Goal: Task Accomplishment & Management: Manage account settings

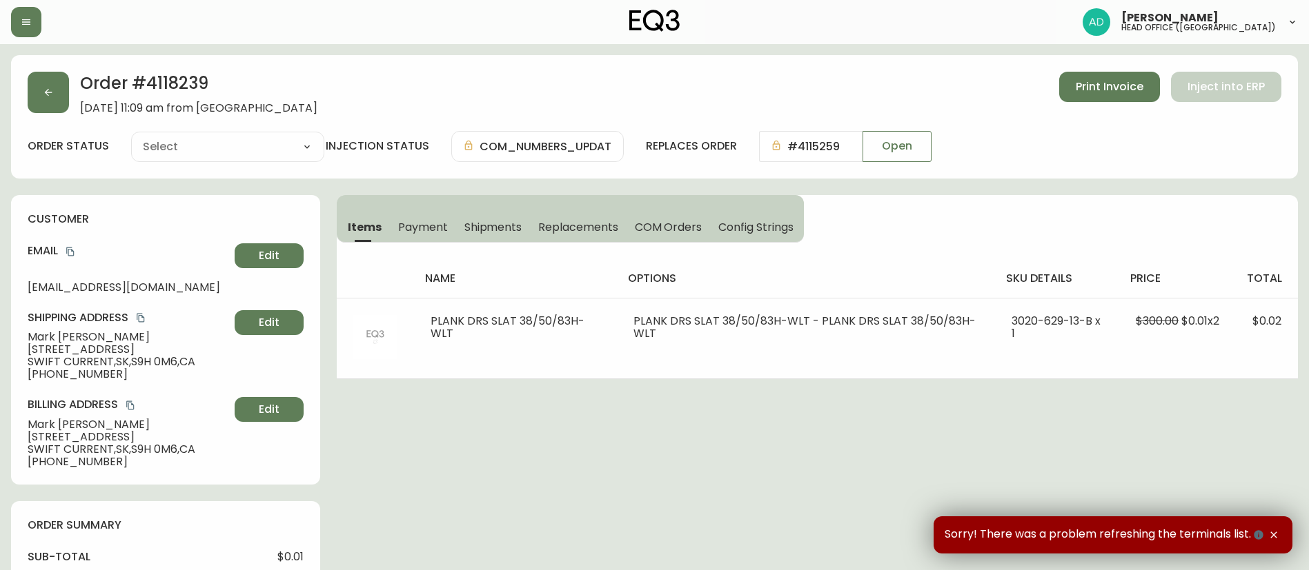
type input "Fully Shipped"
select select "FULLY_SHIPPED"
click at [28, 17] on icon "button" at bounding box center [26, 22] width 11 height 11
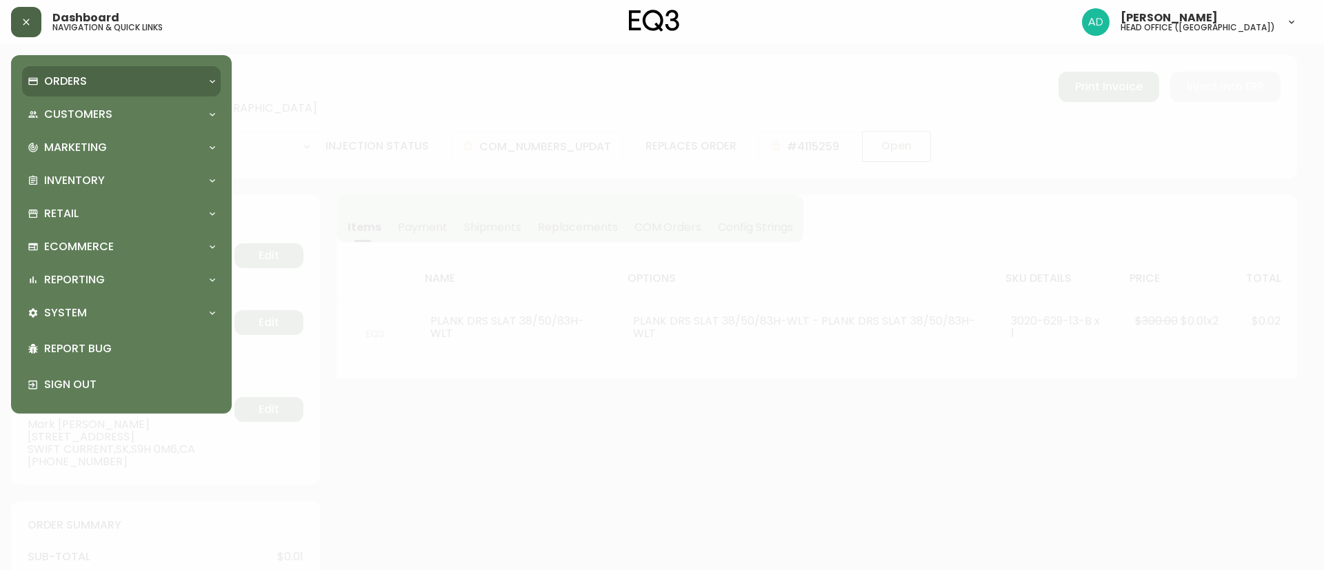
click at [109, 83] on div "Orders" at bounding box center [115, 81] width 174 height 15
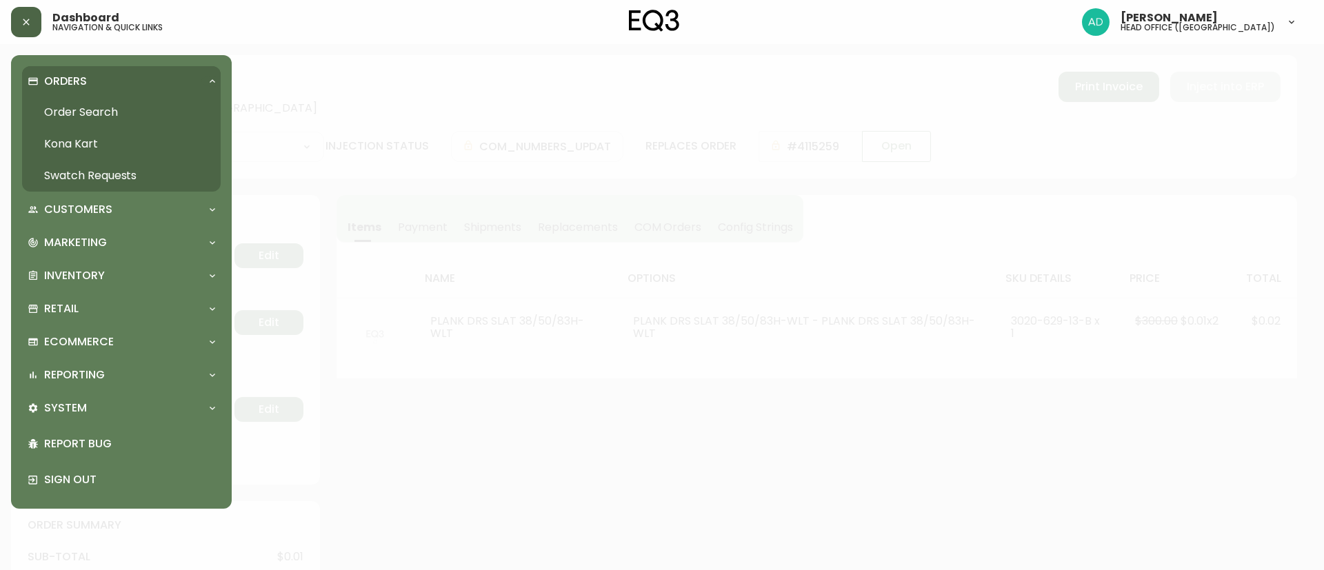
click at [107, 117] on link "Order Search" at bounding box center [121, 113] width 199 height 32
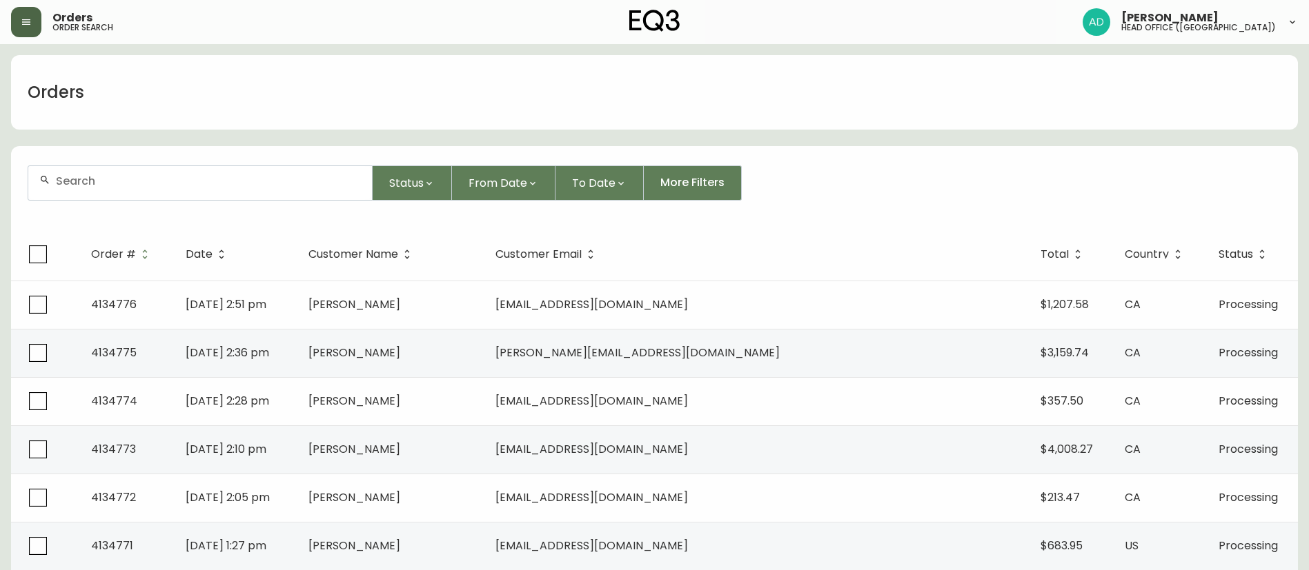
click at [282, 195] on div at bounding box center [200, 183] width 344 height 34
paste input "4133309"
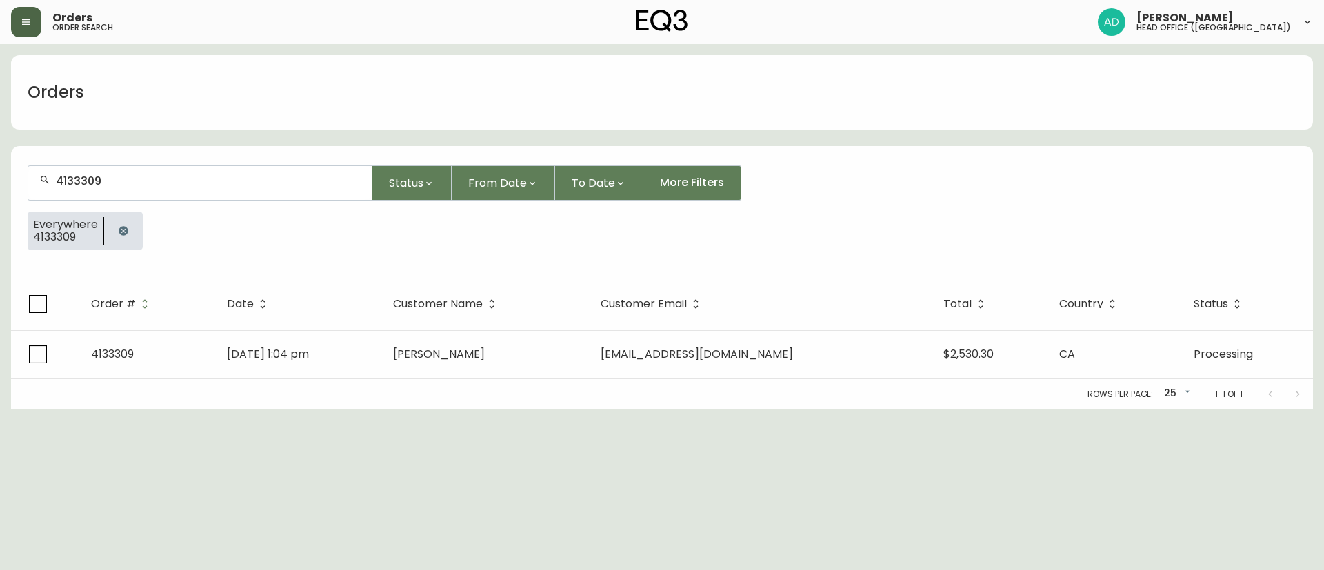
type input "4133309"
click at [900, 328] on th "Customer Email" at bounding box center [761, 304] width 343 height 52
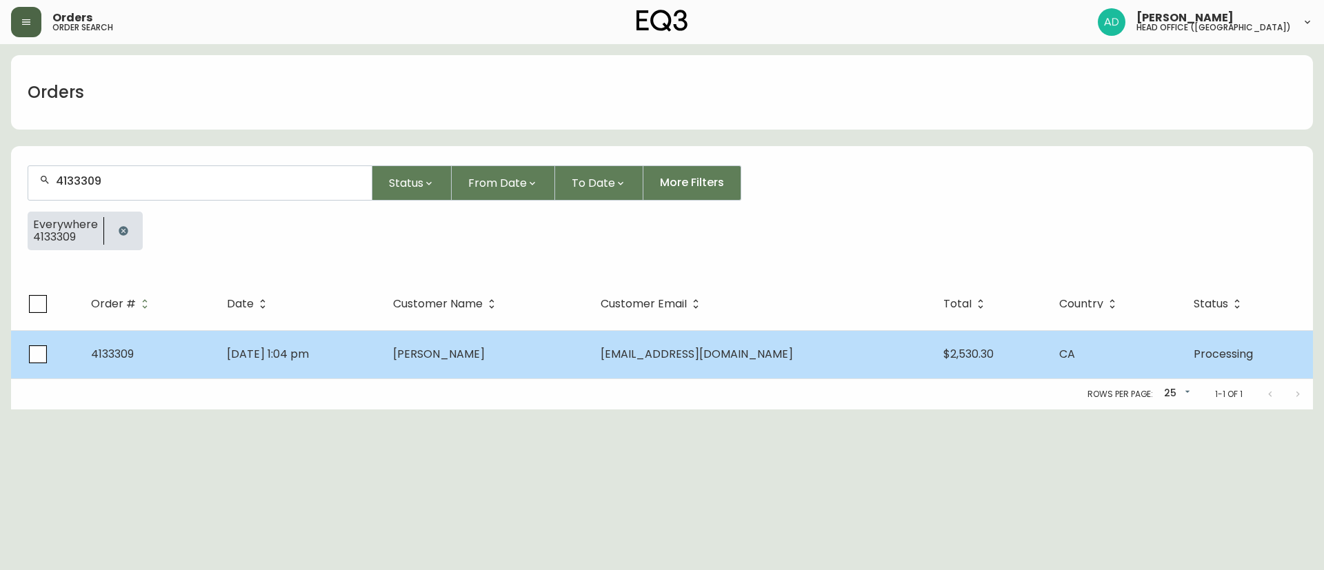
click at [895, 350] on td "[EMAIL_ADDRESS][DOMAIN_NAME]" at bounding box center [761, 354] width 343 height 48
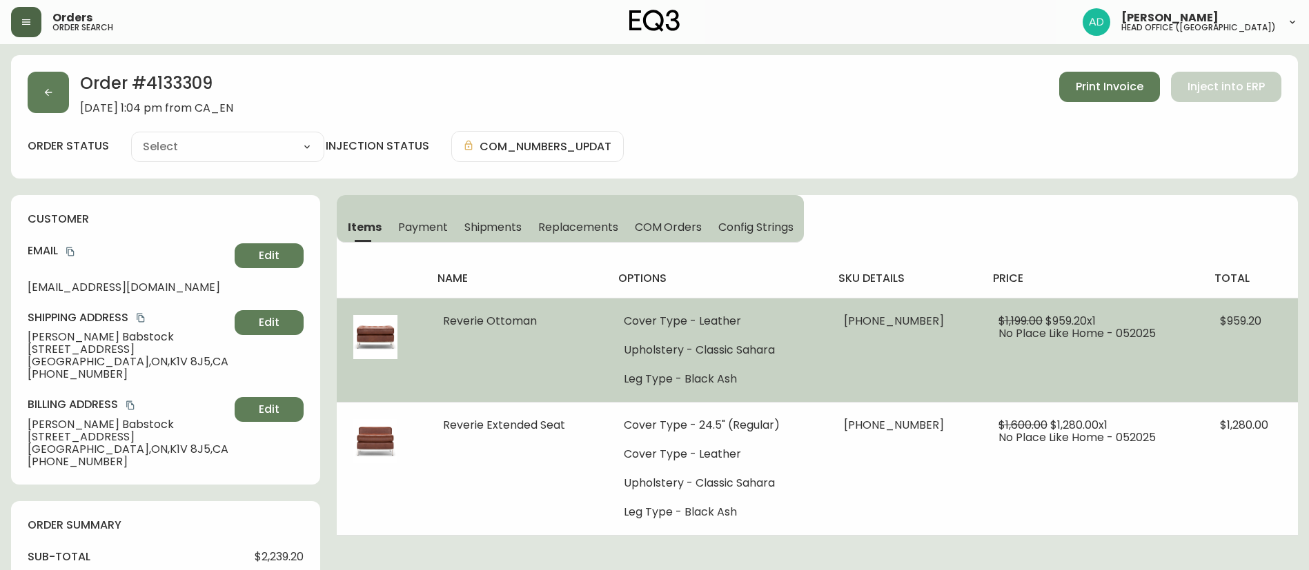
type input "Processing"
select select "PROCESSING"
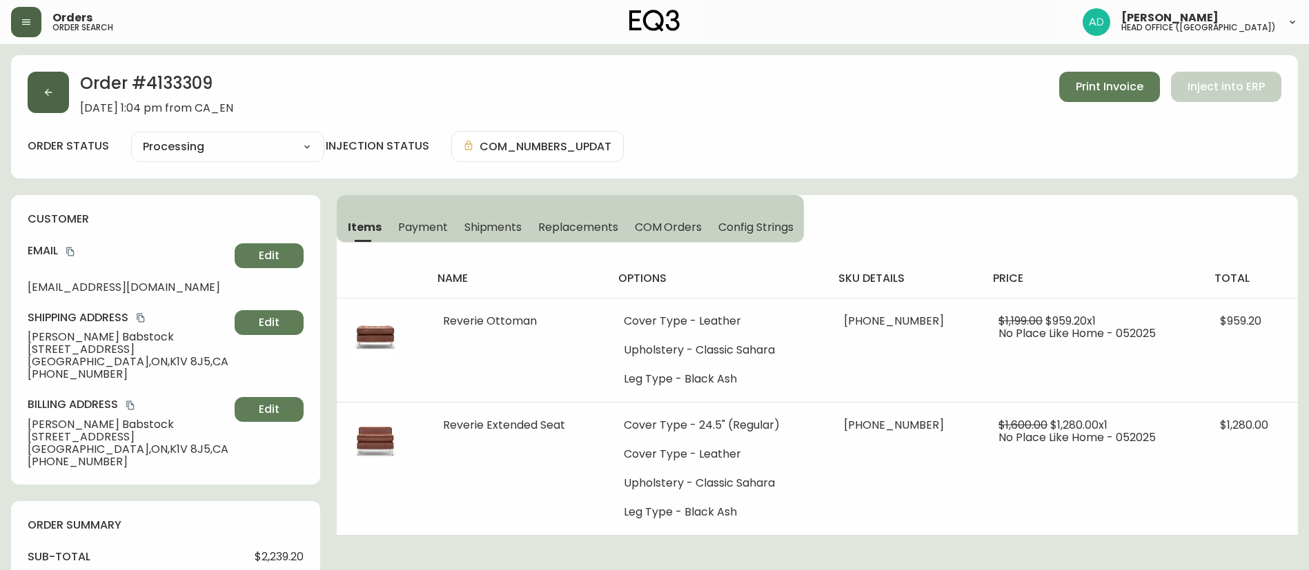
click at [33, 106] on button "button" at bounding box center [48, 92] width 41 height 41
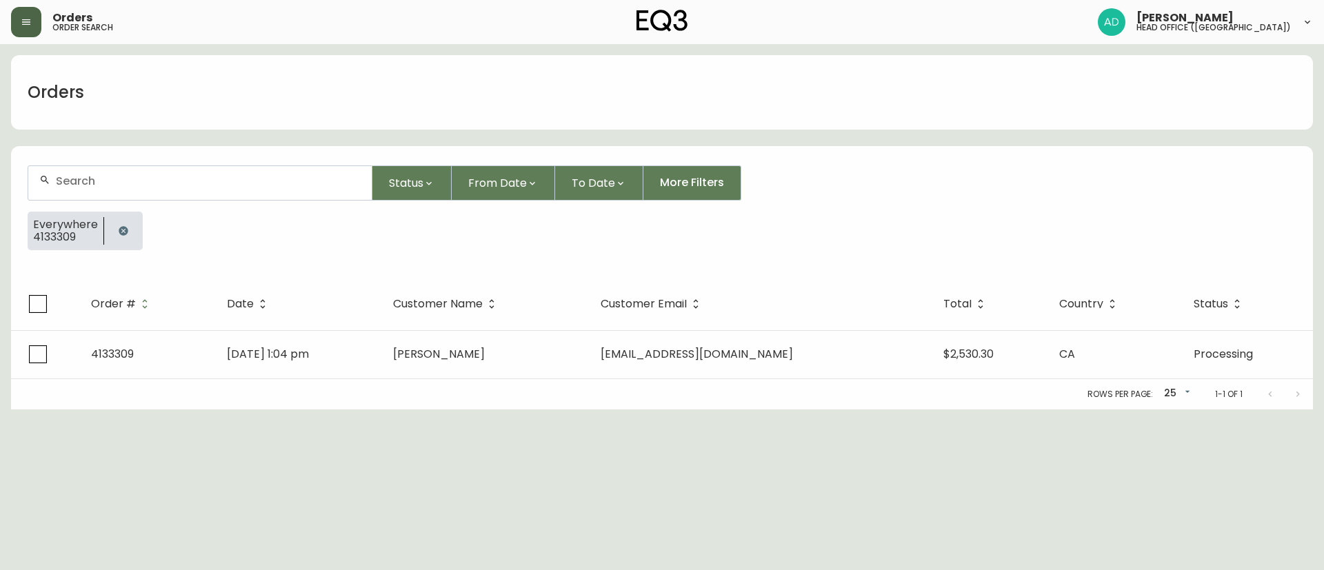
click at [99, 179] on input "text" at bounding box center [208, 181] width 305 height 13
paste input "4134457"
type input "4134457"
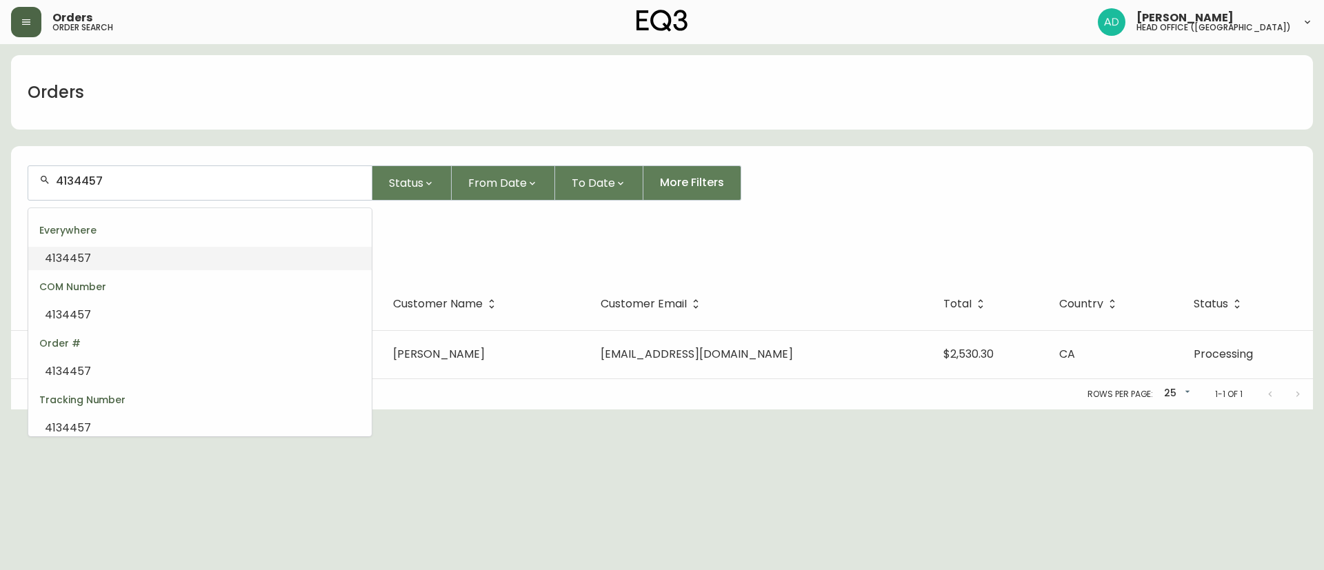
click at [100, 244] on div "Everywhere" at bounding box center [200, 230] width 344 height 33
click at [200, 259] on li "4134457" at bounding box center [200, 258] width 344 height 23
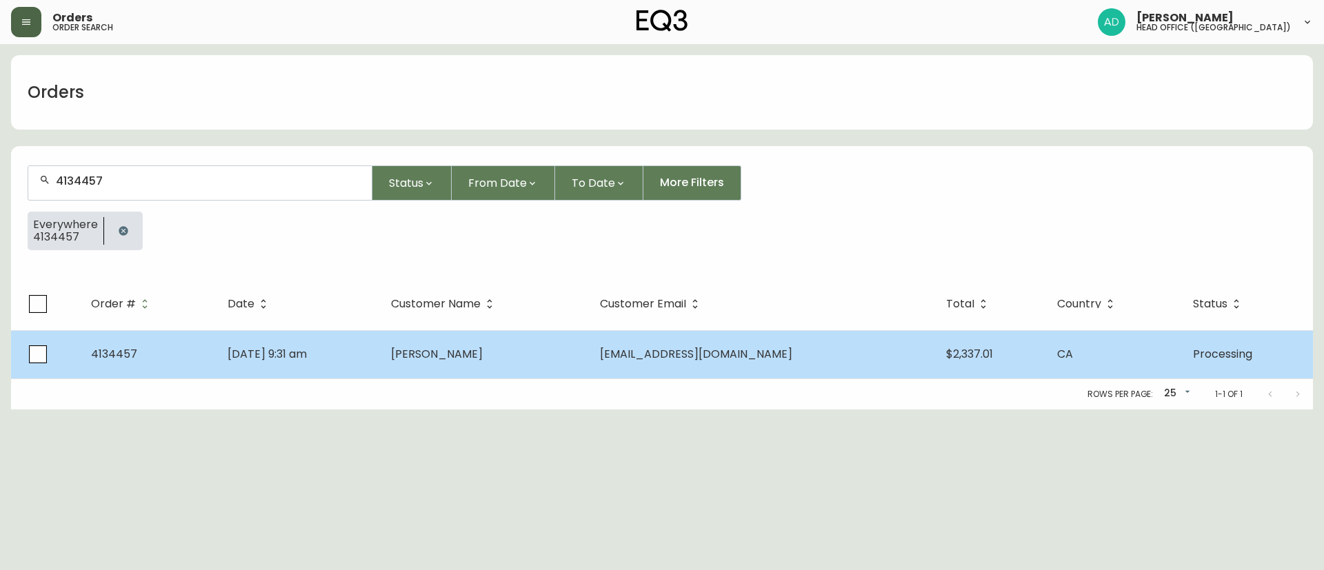
click at [589, 366] on td "[PERSON_NAME]" at bounding box center [484, 354] width 209 height 48
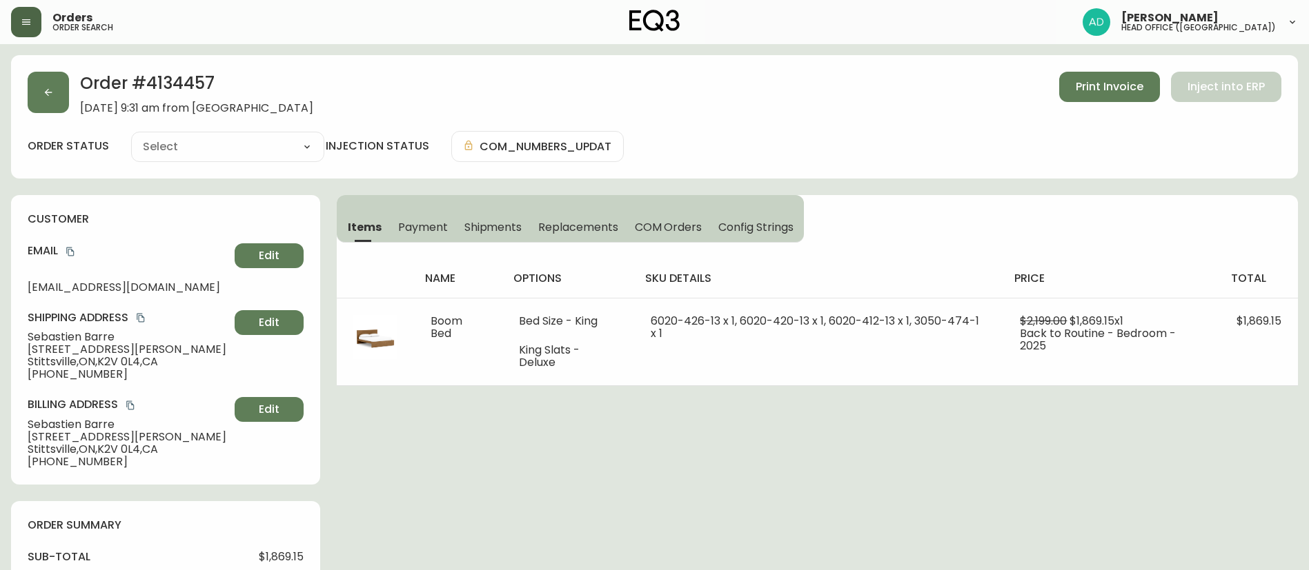
type input "Processing"
select select "PROCESSING"
click at [52, 100] on button "button" at bounding box center [48, 92] width 41 height 41
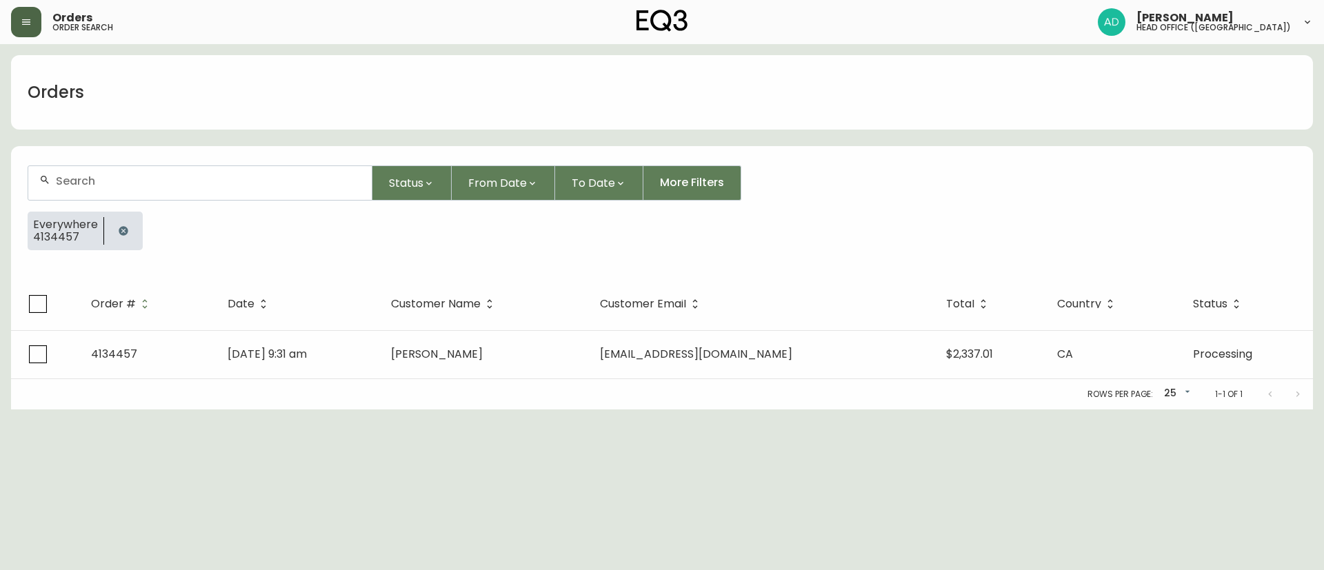
click at [135, 189] on div at bounding box center [200, 183] width 344 height 34
paste input "4134472"
type input "4134472"
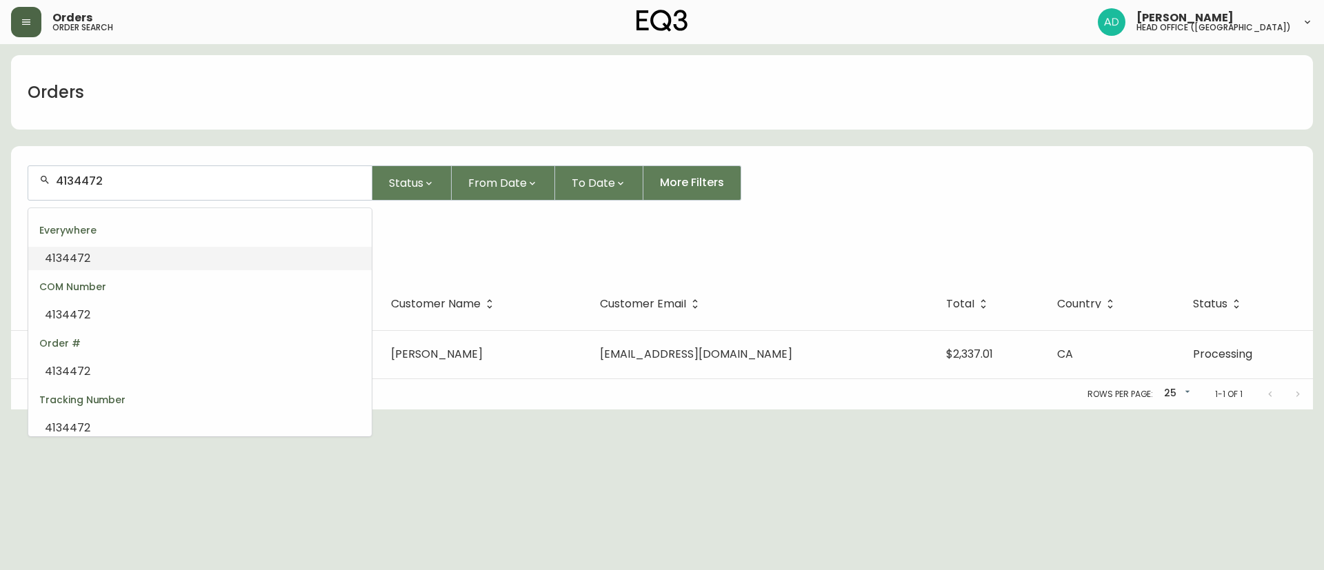
click at [122, 261] on li "4134472" at bounding box center [200, 258] width 344 height 23
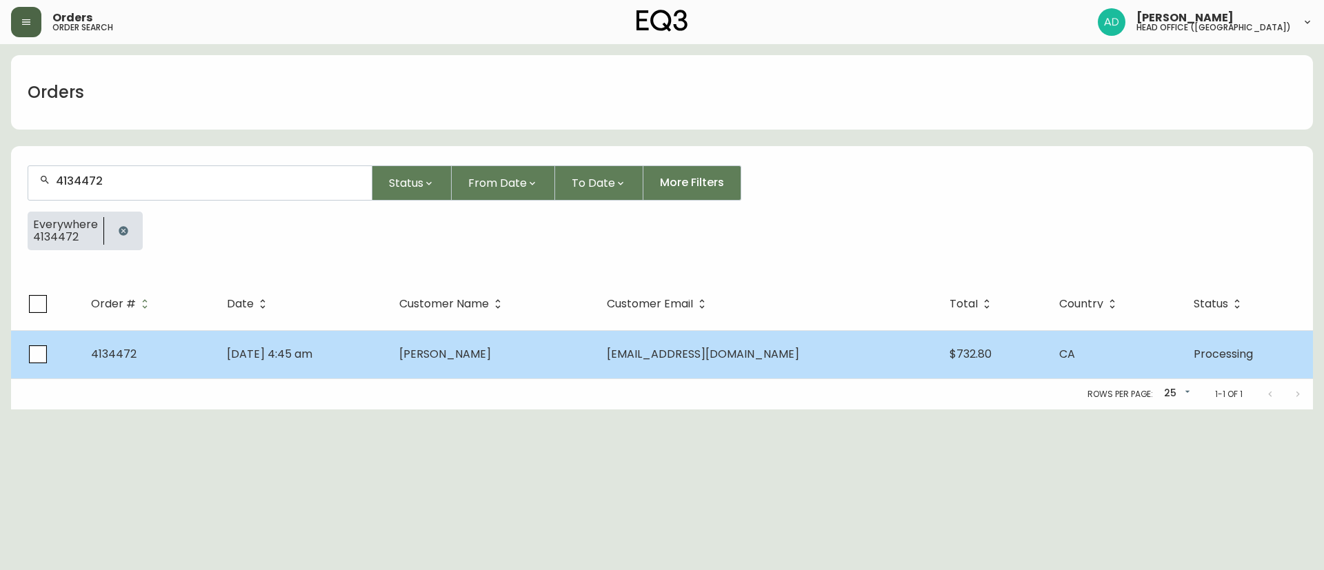
click at [596, 367] on td "[PERSON_NAME]" at bounding box center [492, 354] width 208 height 48
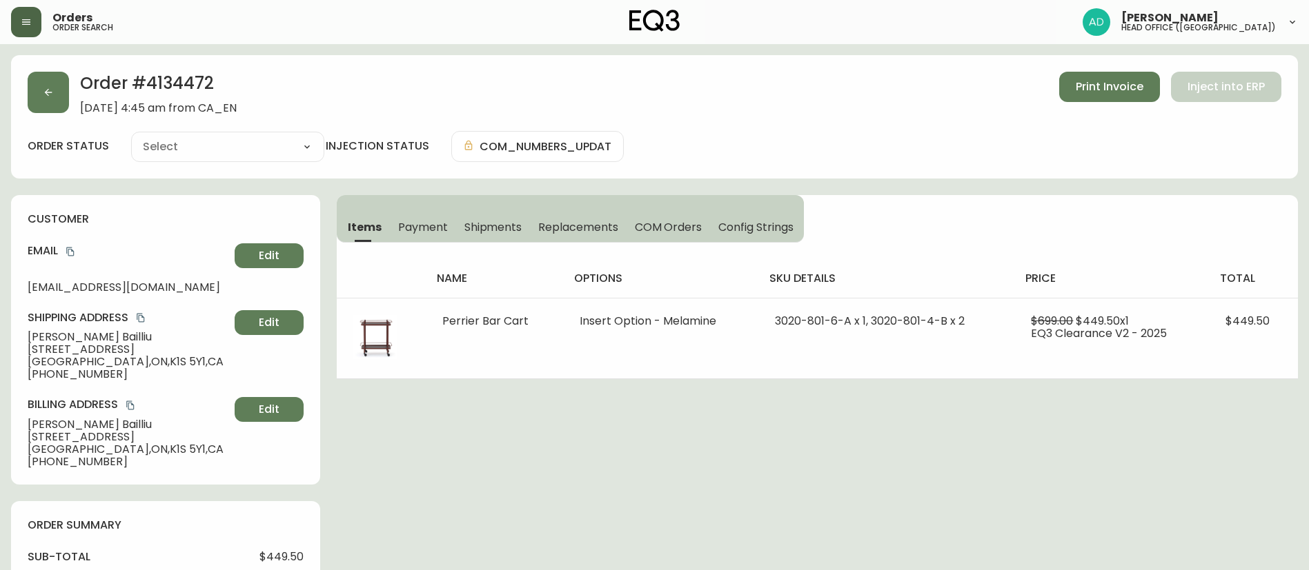
type input "Processing"
select select "PROCESSING"
click at [46, 99] on button "button" at bounding box center [48, 92] width 41 height 41
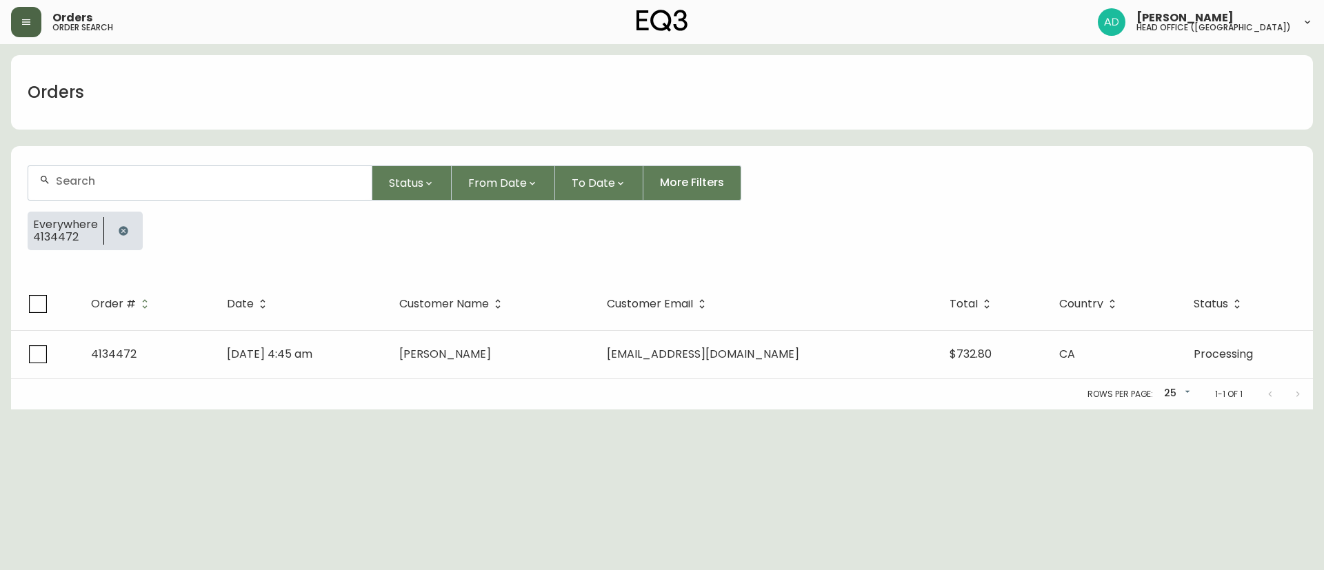
click at [182, 190] on div at bounding box center [200, 183] width 344 height 34
paste input "4134479"
type input "4134479"
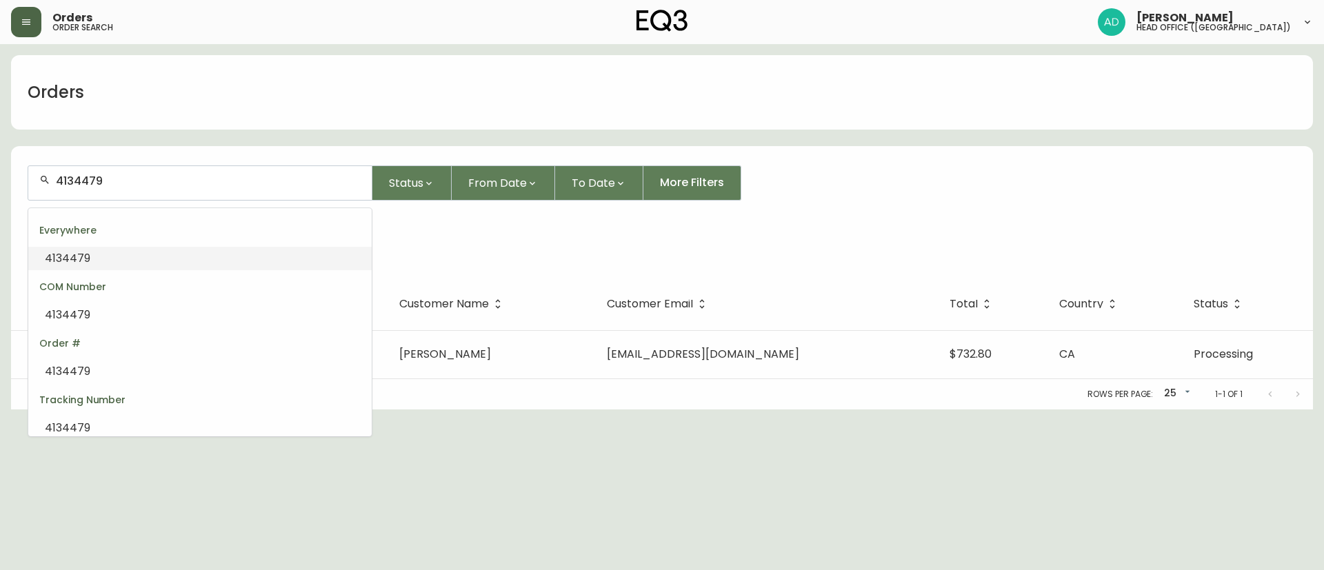
click at [64, 254] on span "4134479" at bounding box center [68, 258] width 46 height 16
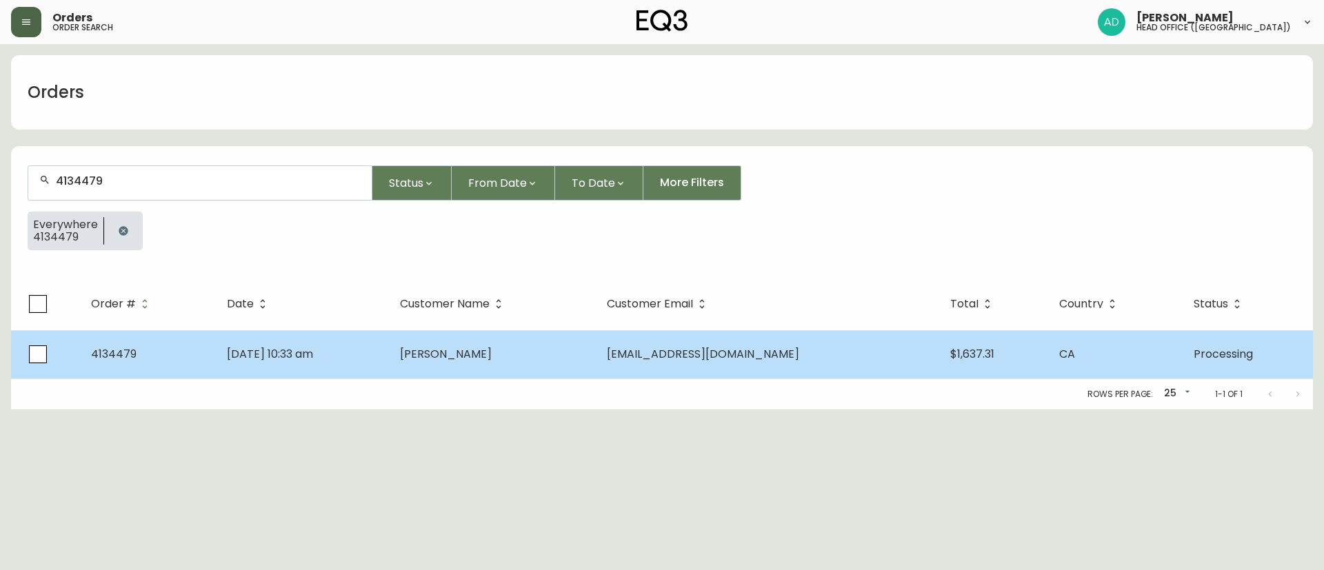
click at [569, 373] on td "[PERSON_NAME]" at bounding box center [493, 354] width 208 height 48
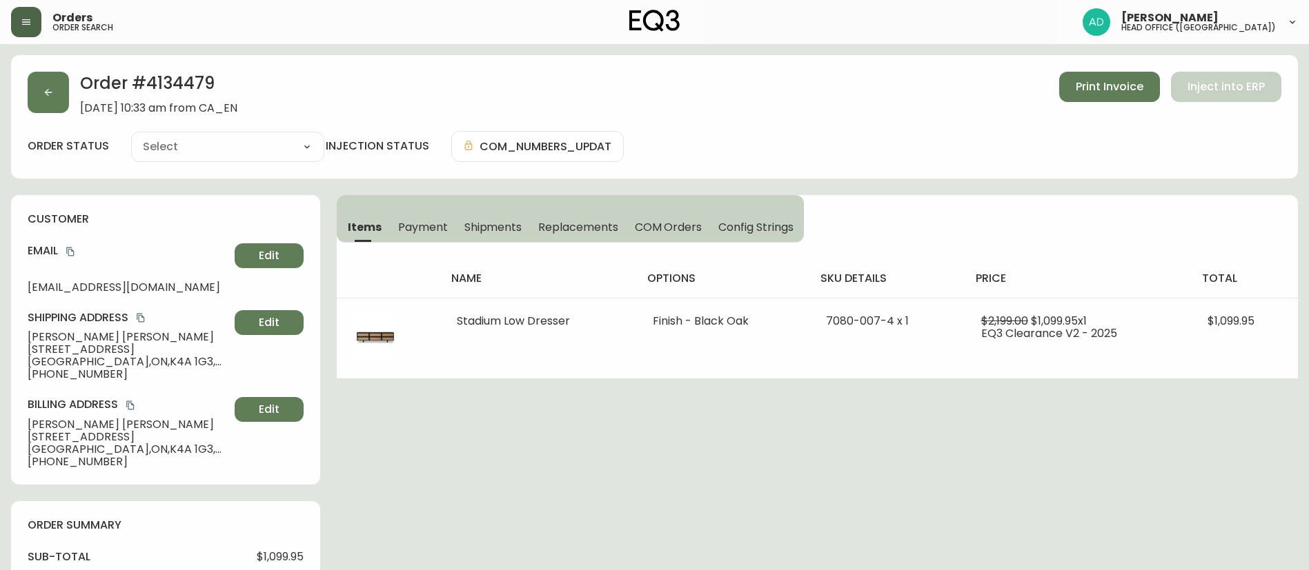
type input "Processing"
select select "PROCESSING"
click at [52, 97] on icon "button" at bounding box center [48, 92] width 11 height 11
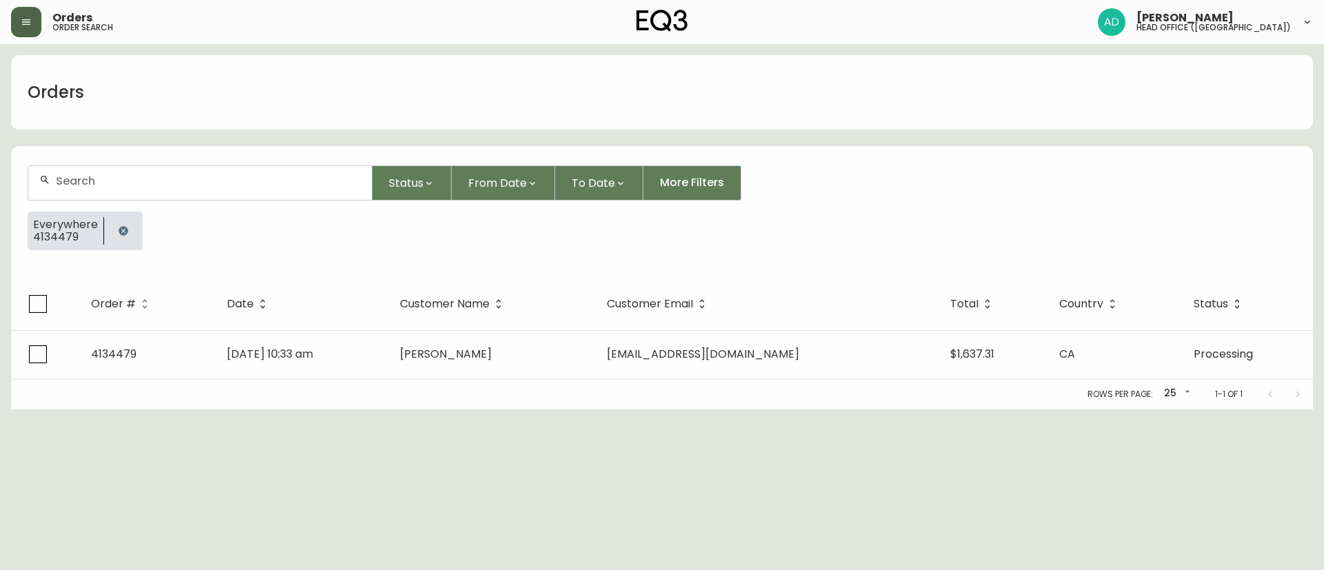
click at [137, 192] on div at bounding box center [200, 183] width 344 height 34
paste input "4134480"
type input "4134480"
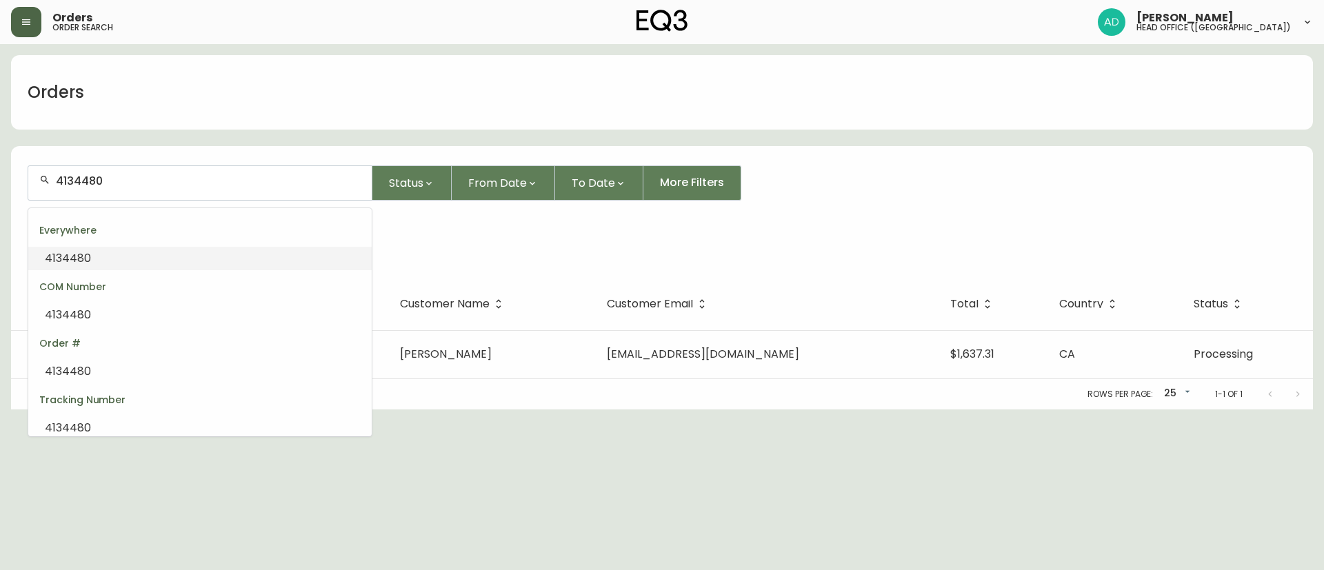
click at [109, 250] on li "4134480" at bounding box center [200, 258] width 344 height 23
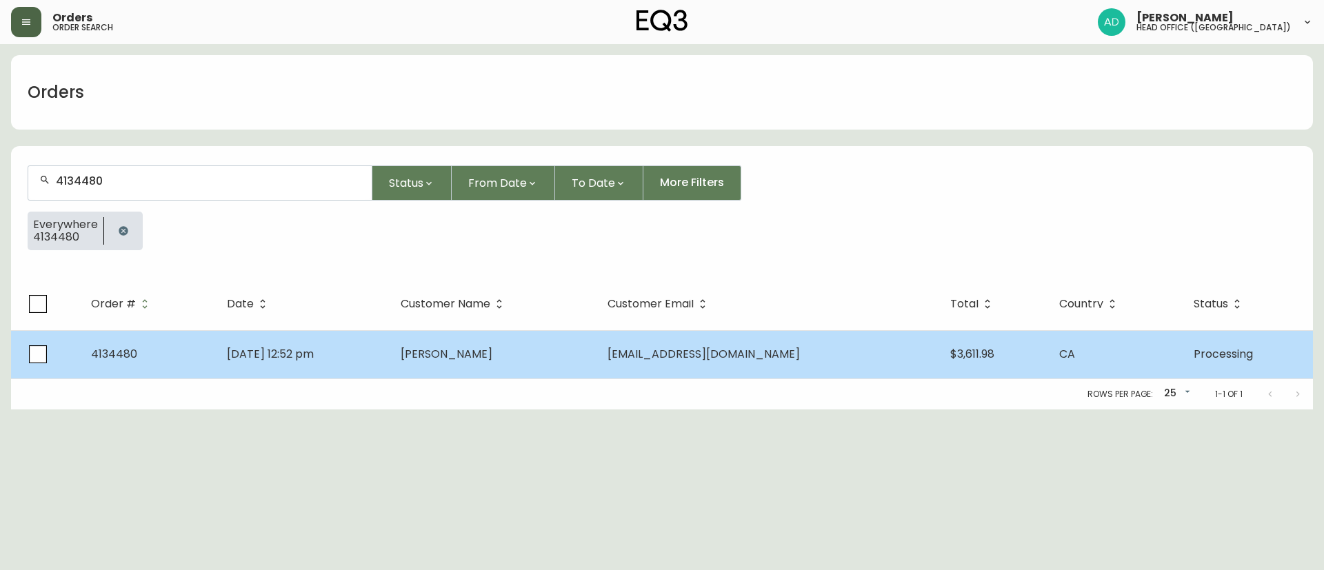
click at [597, 361] on td "[PERSON_NAME]" at bounding box center [493, 354] width 207 height 48
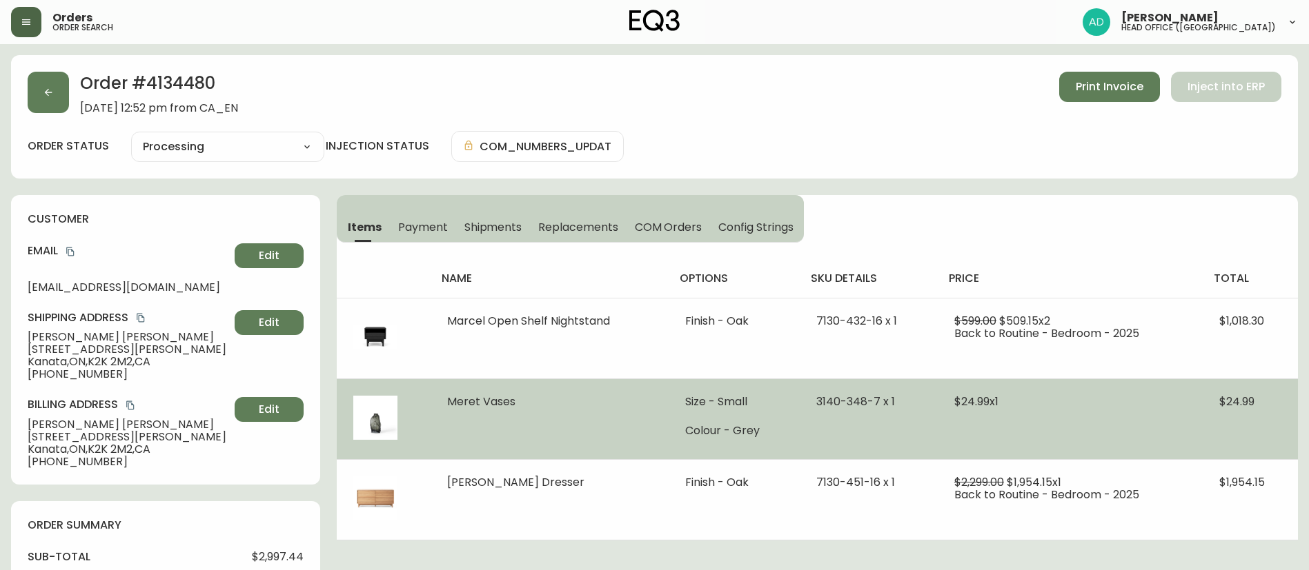
type input "Processing"
select select "PROCESSING"
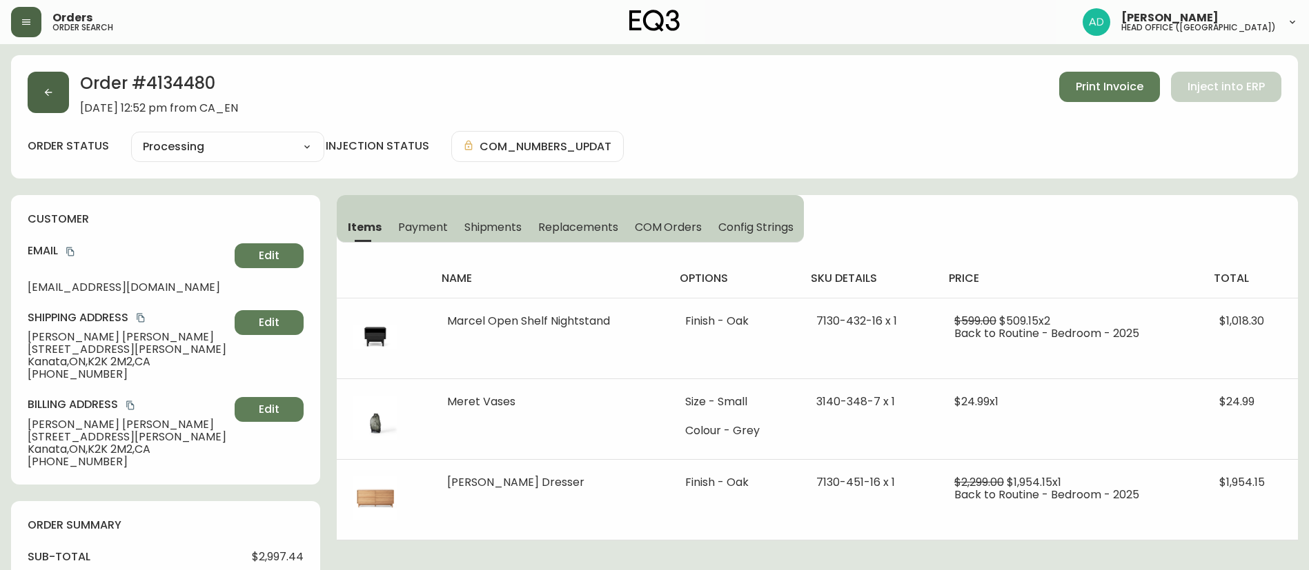
click at [61, 99] on button "button" at bounding box center [48, 92] width 41 height 41
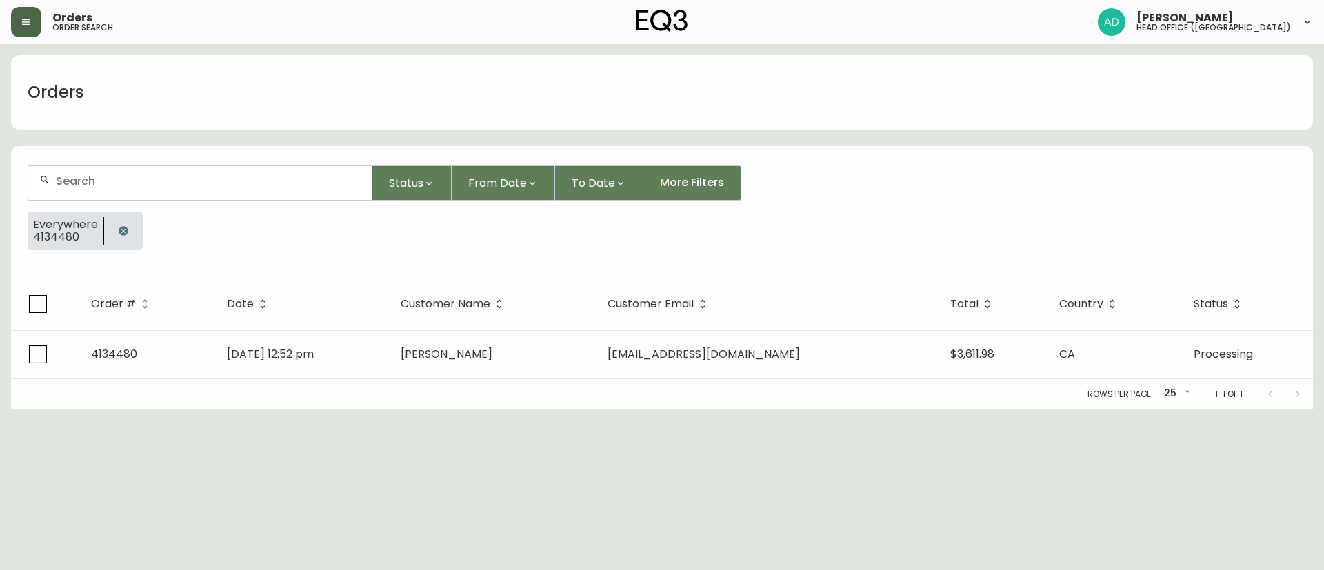
click at [150, 186] on input "text" at bounding box center [208, 181] width 305 height 13
paste input "4134499"
type input "4134499"
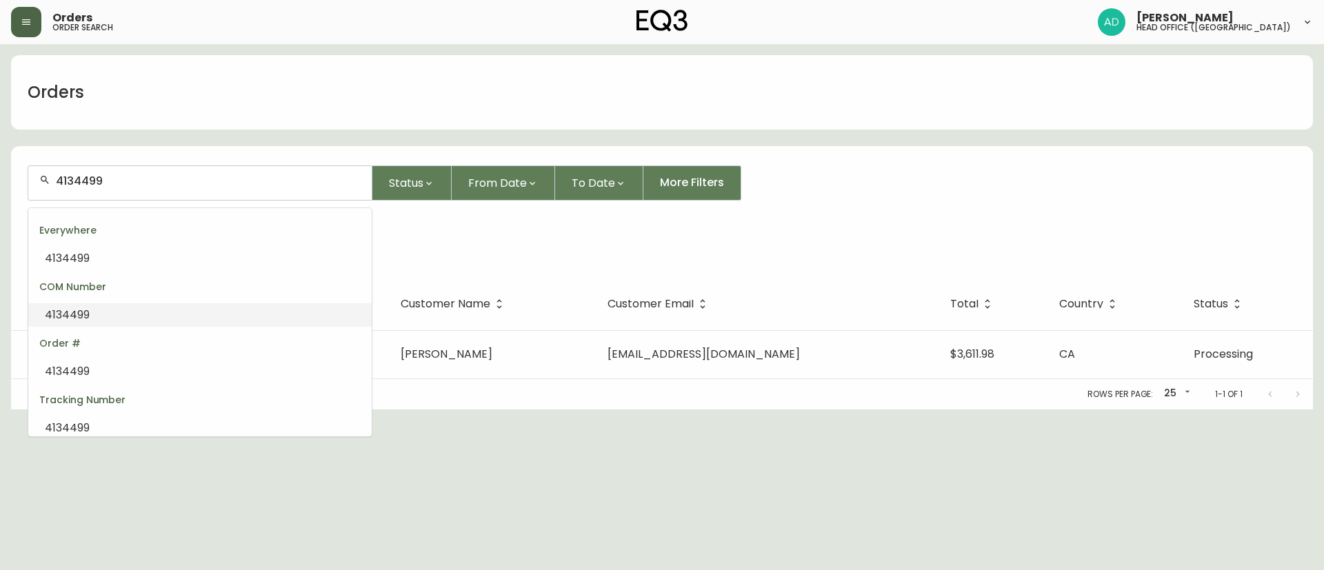
click at [88, 261] on span "4134499" at bounding box center [67, 258] width 45 height 16
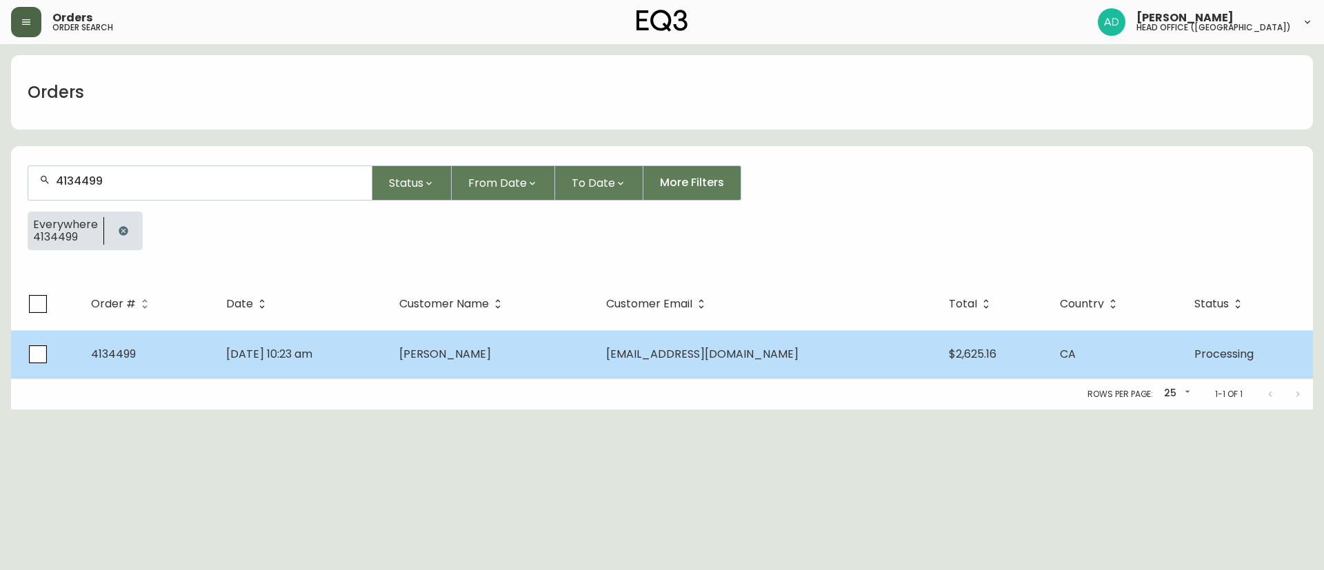
click at [585, 366] on td "[PERSON_NAME]" at bounding box center [491, 354] width 207 height 48
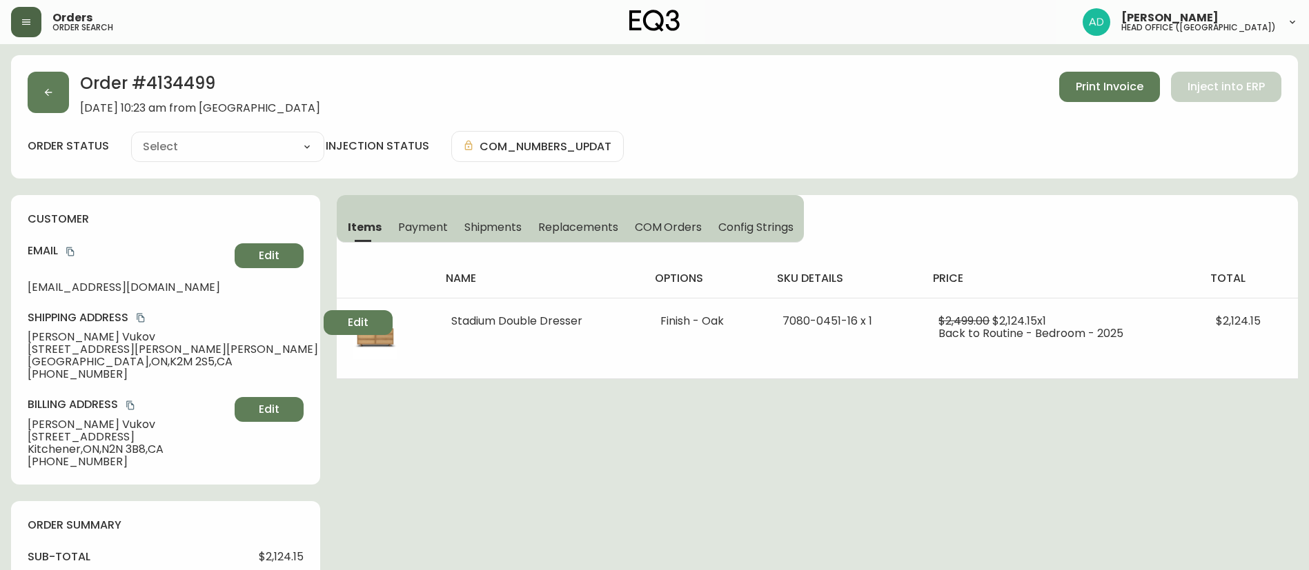
type input "Processing"
select select "PROCESSING"
click at [43, 101] on button "button" at bounding box center [48, 92] width 41 height 41
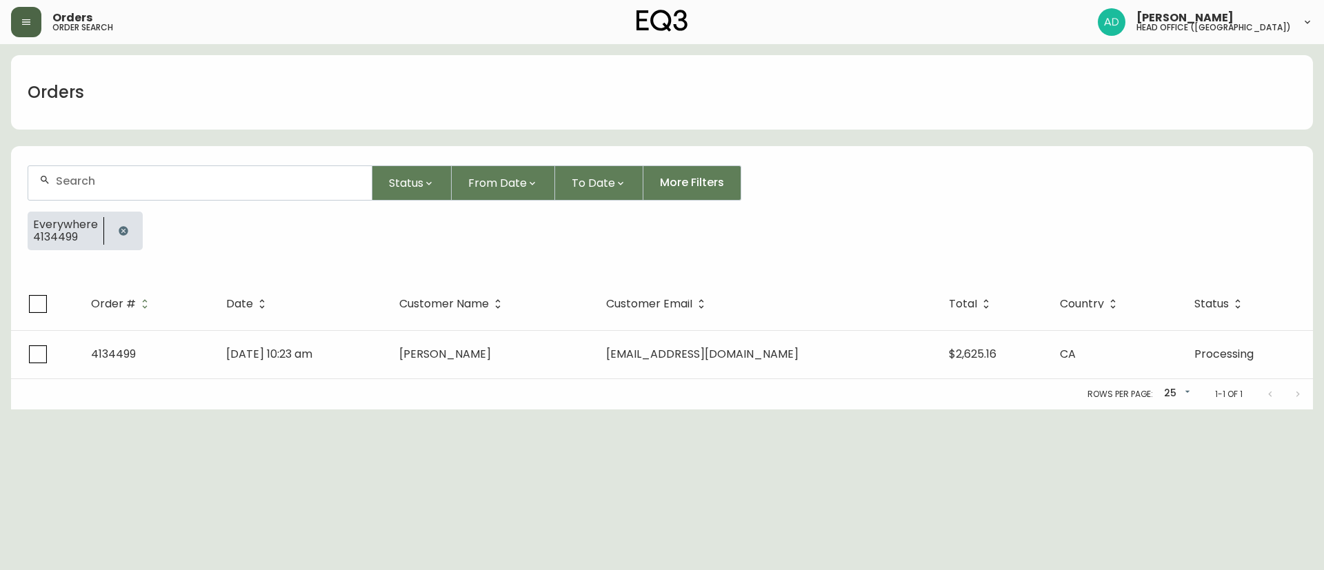
click at [200, 158] on form "Status From Date To Date More Filters Everywhere 4134499" at bounding box center [662, 213] width 1302 height 129
click at [201, 171] on div at bounding box center [200, 183] width 344 height 34
paste input "4134629"
type input "4134629"
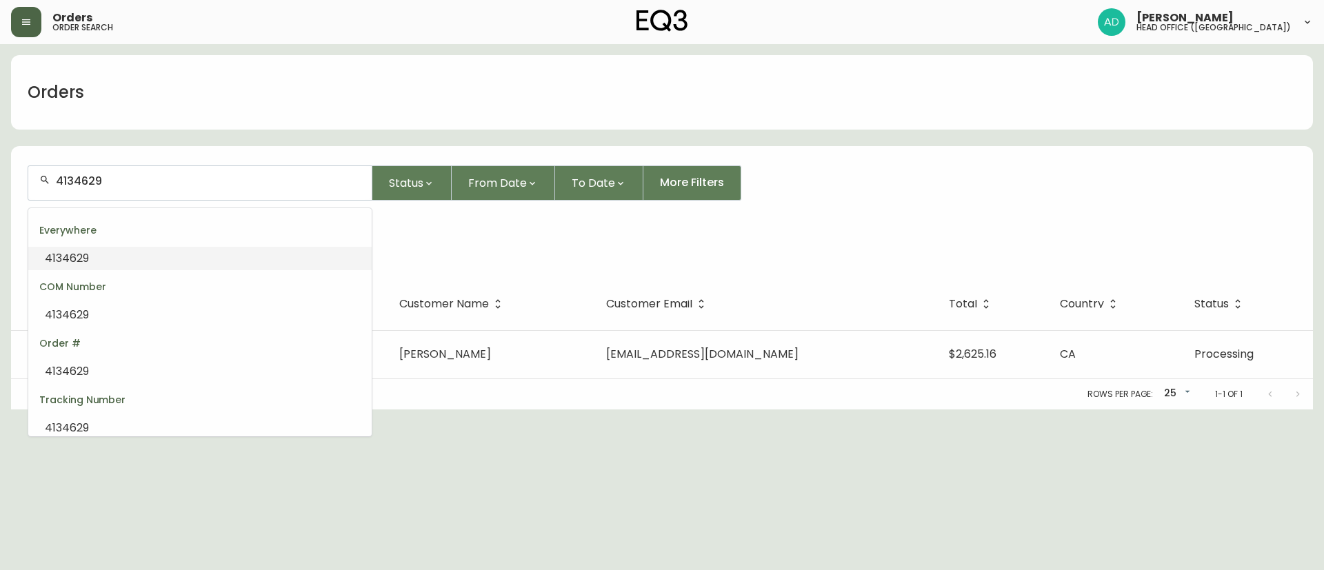
click at [77, 261] on span "4134629" at bounding box center [67, 258] width 44 height 16
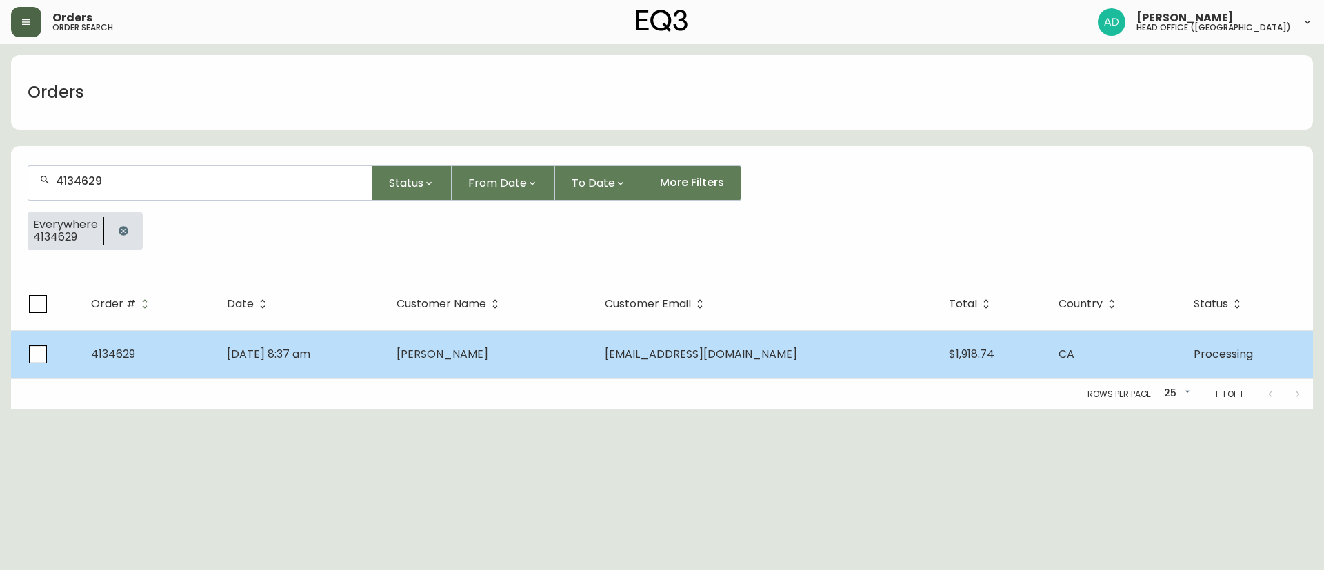
click at [582, 359] on td "[PERSON_NAME]" at bounding box center [490, 354] width 208 height 48
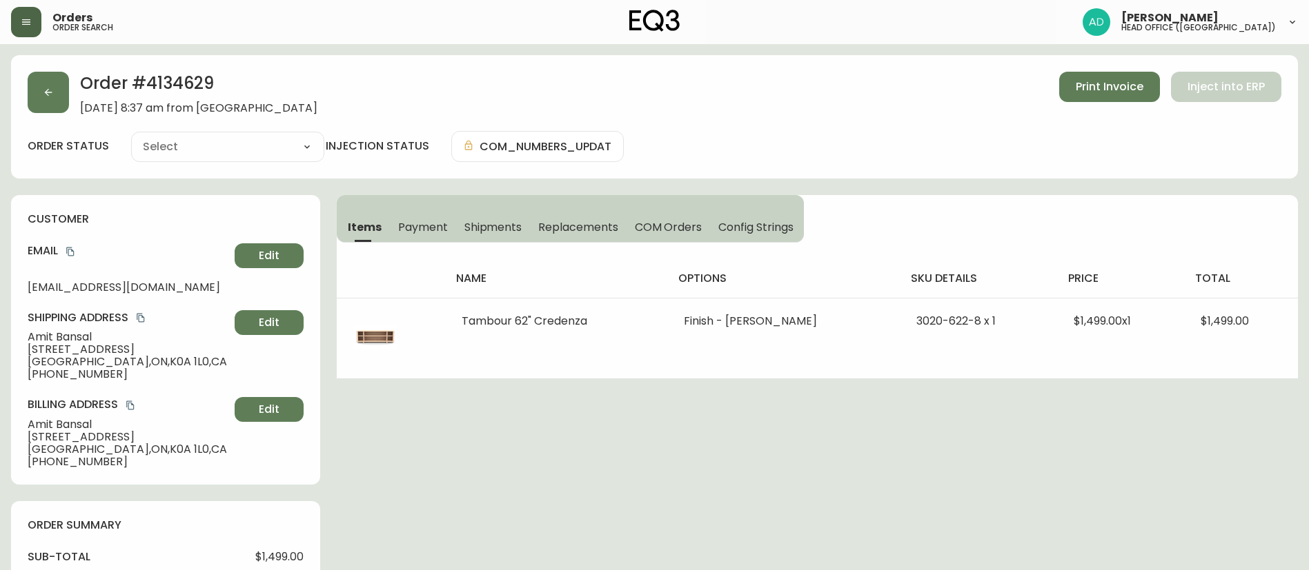
type input "Processing"
select select "PROCESSING"
click at [58, 92] on button "button" at bounding box center [48, 92] width 41 height 41
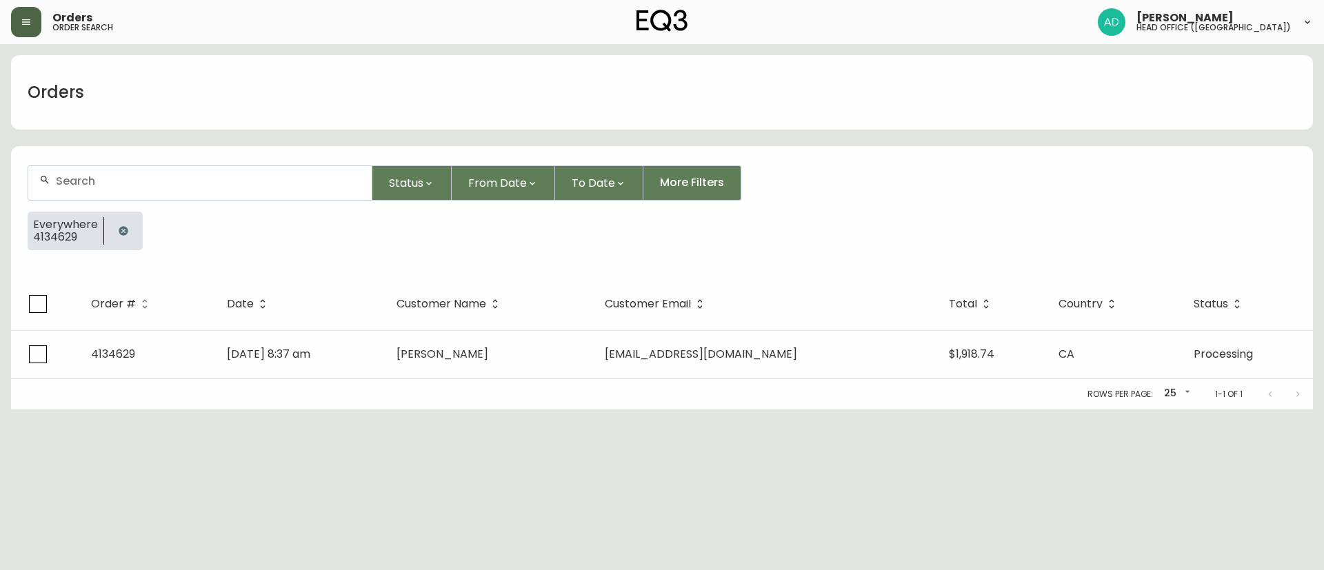
click at [146, 176] on input "text" at bounding box center [208, 181] width 305 height 13
paste input "4134654"
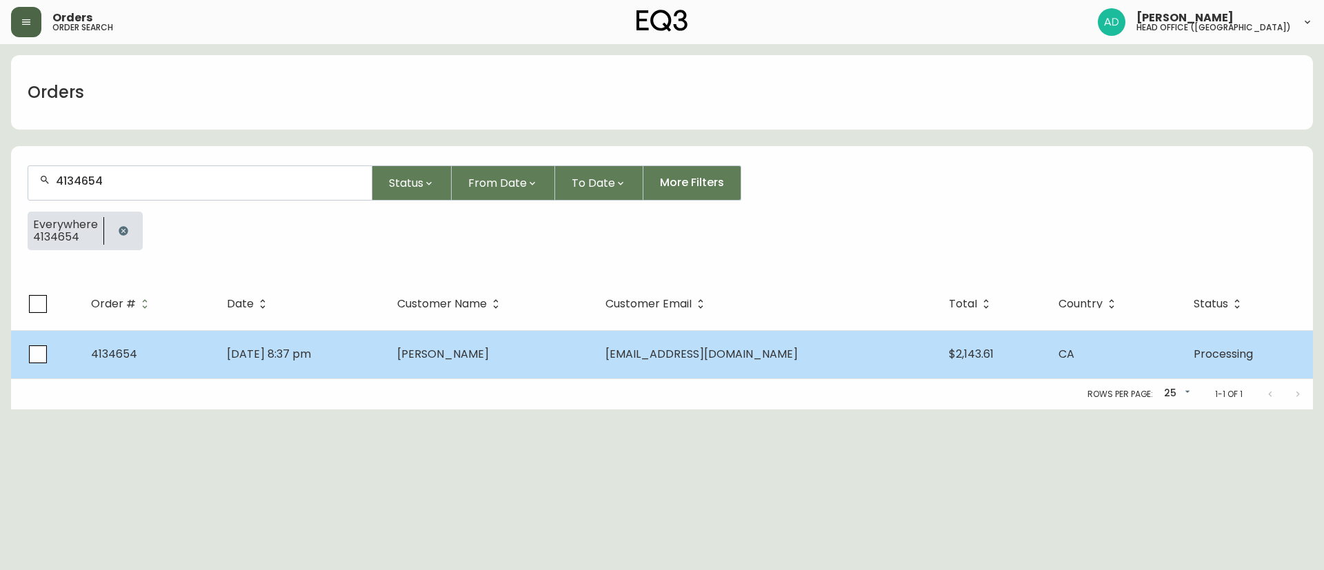
type input "4134654"
click at [594, 359] on td "[PERSON_NAME]" at bounding box center [490, 354] width 208 height 48
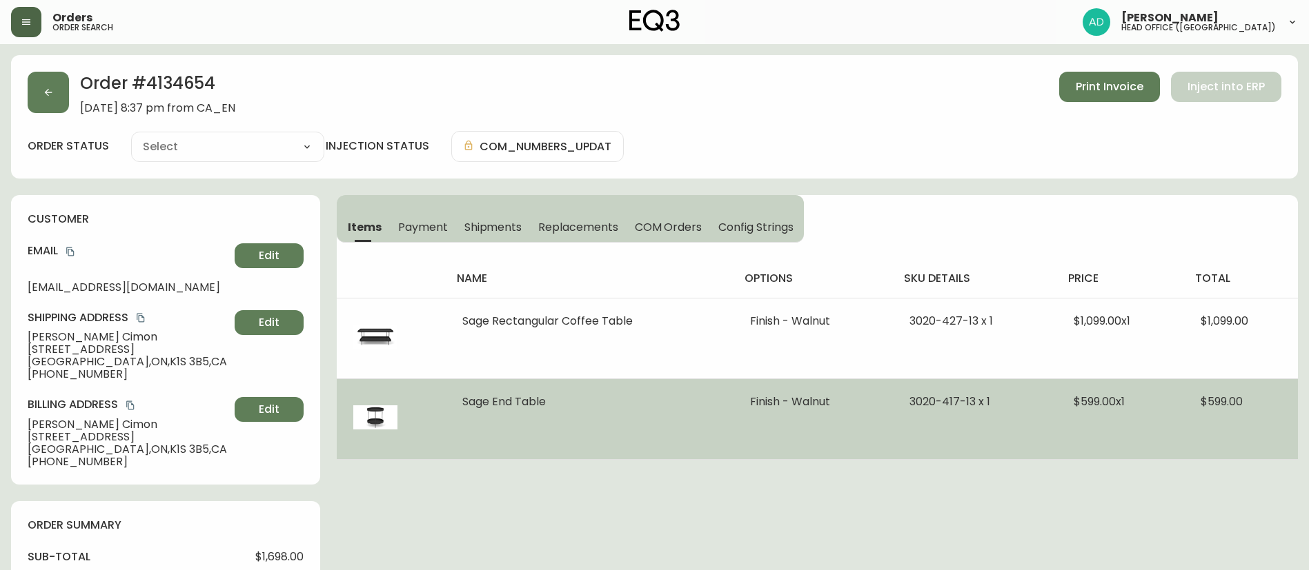
type input "Processing"
select select "PROCESSING"
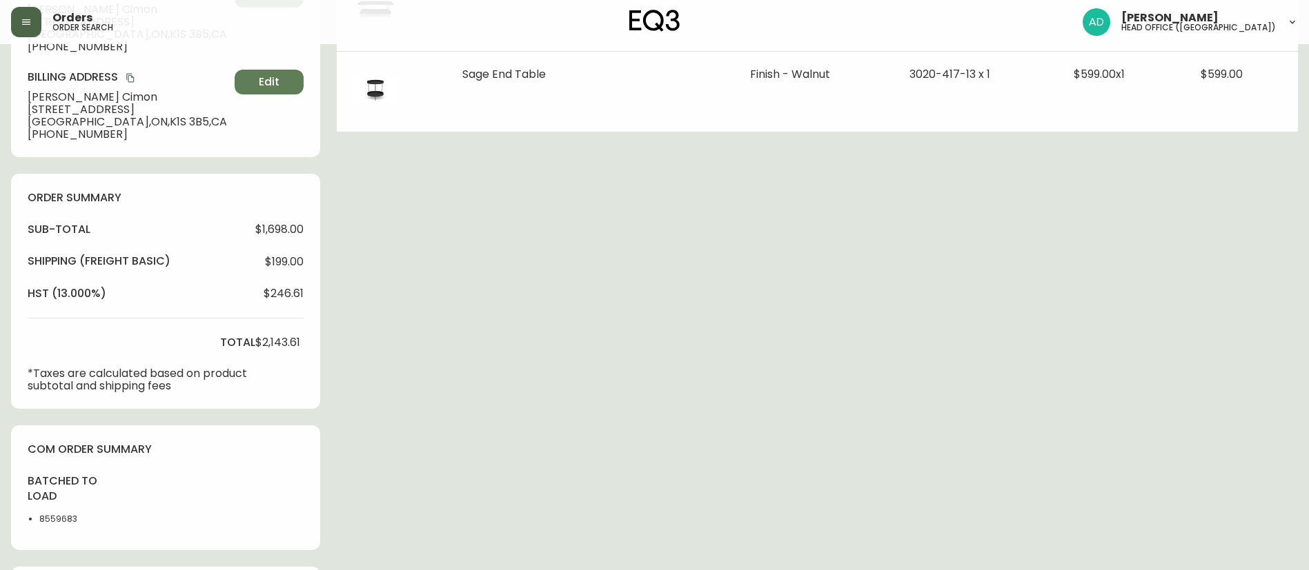
scroll to position [414, 0]
